Goal: Navigation & Orientation: Find specific page/section

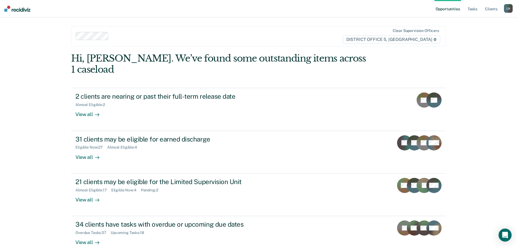
scroll to position [1, 0]
click at [28, 56] on div "Opportunities Tasks Client s [PERSON_NAME] L N Profile How it works Log Out Cle…" at bounding box center [258, 123] width 517 height 247
